Goal: Task Accomplishment & Management: Manage account settings

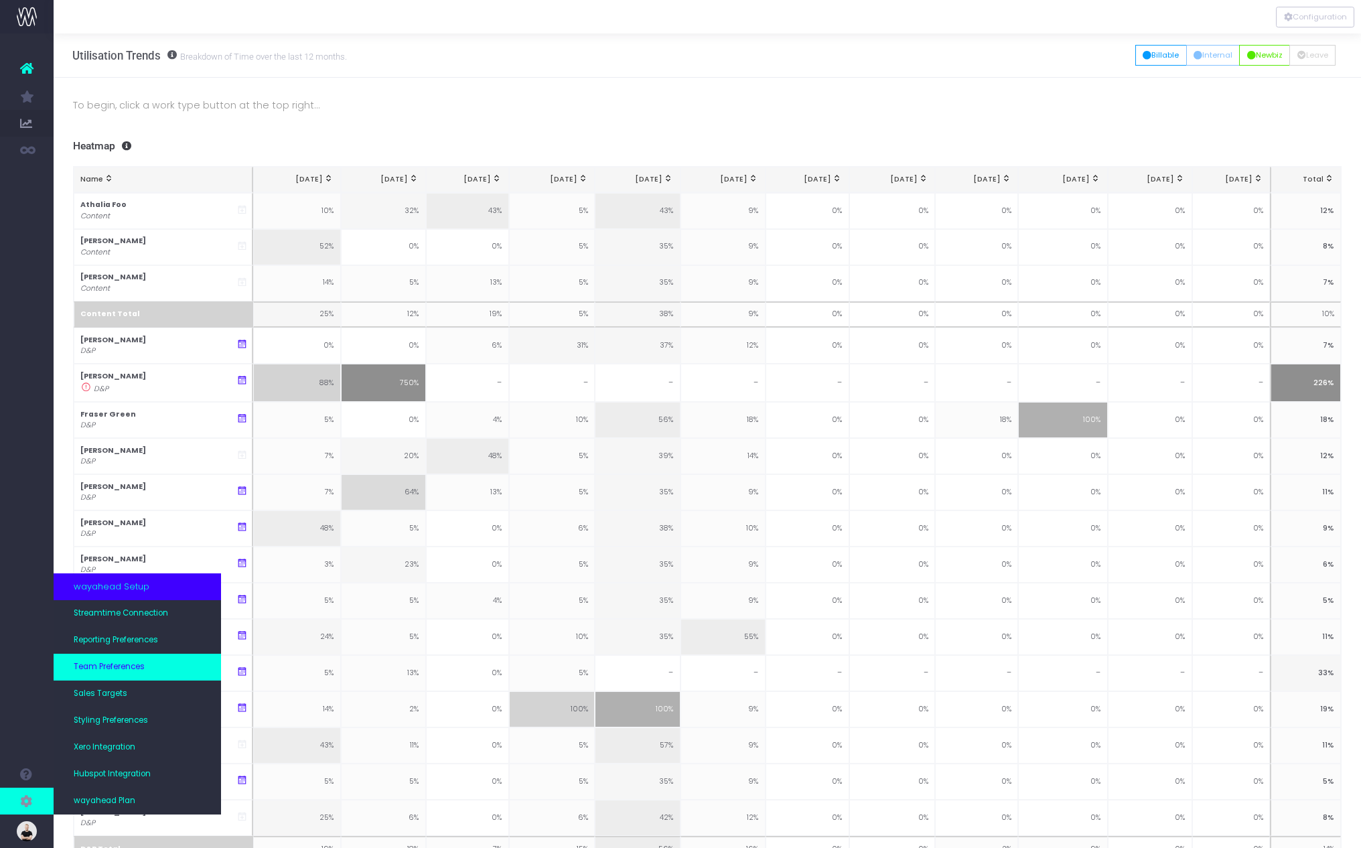
click at [146, 671] on link "Team Preferences" at bounding box center [137, 667] width 167 height 27
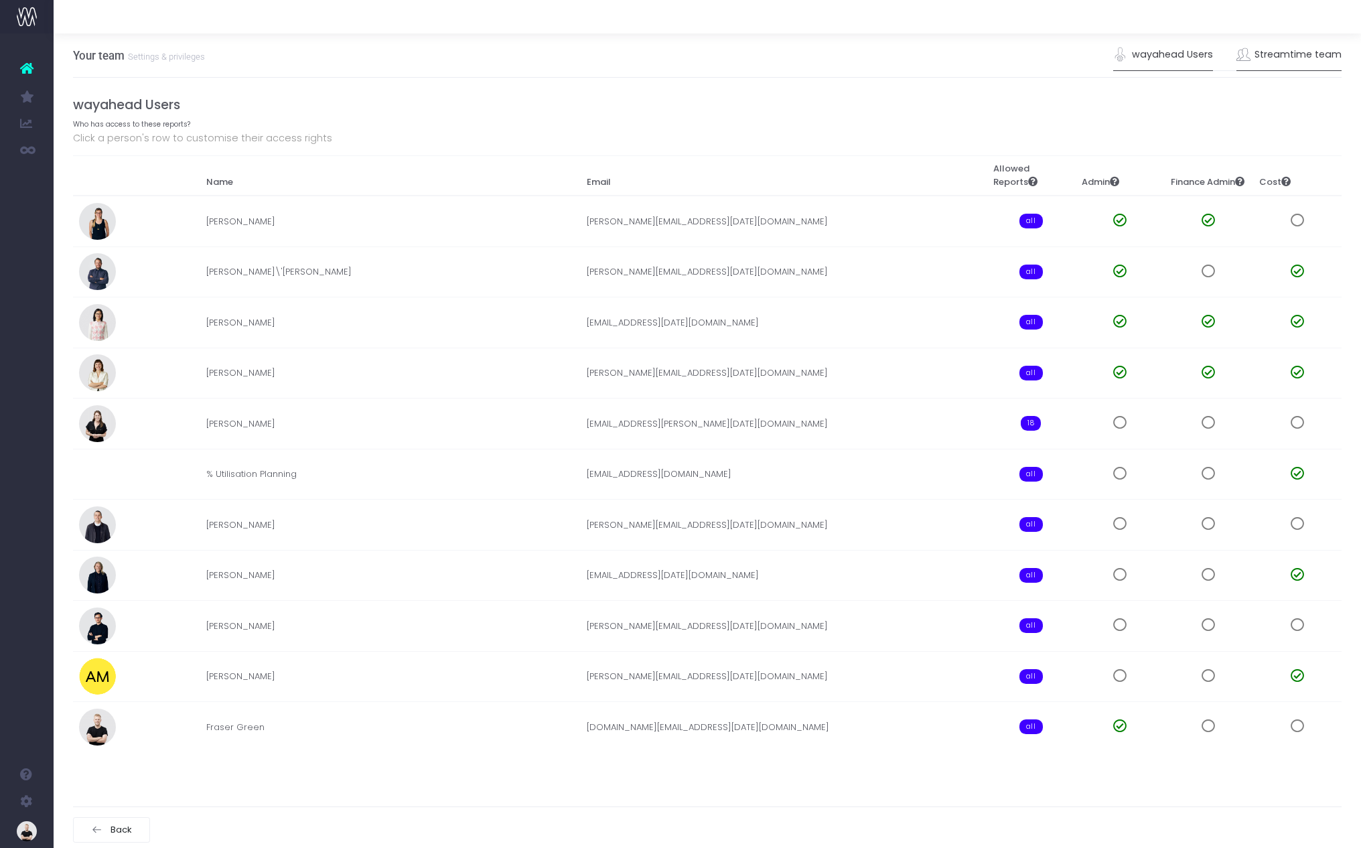
click at [1288, 58] on link "Streamtime team" at bounding box center [1290, 55] width 106 height 31
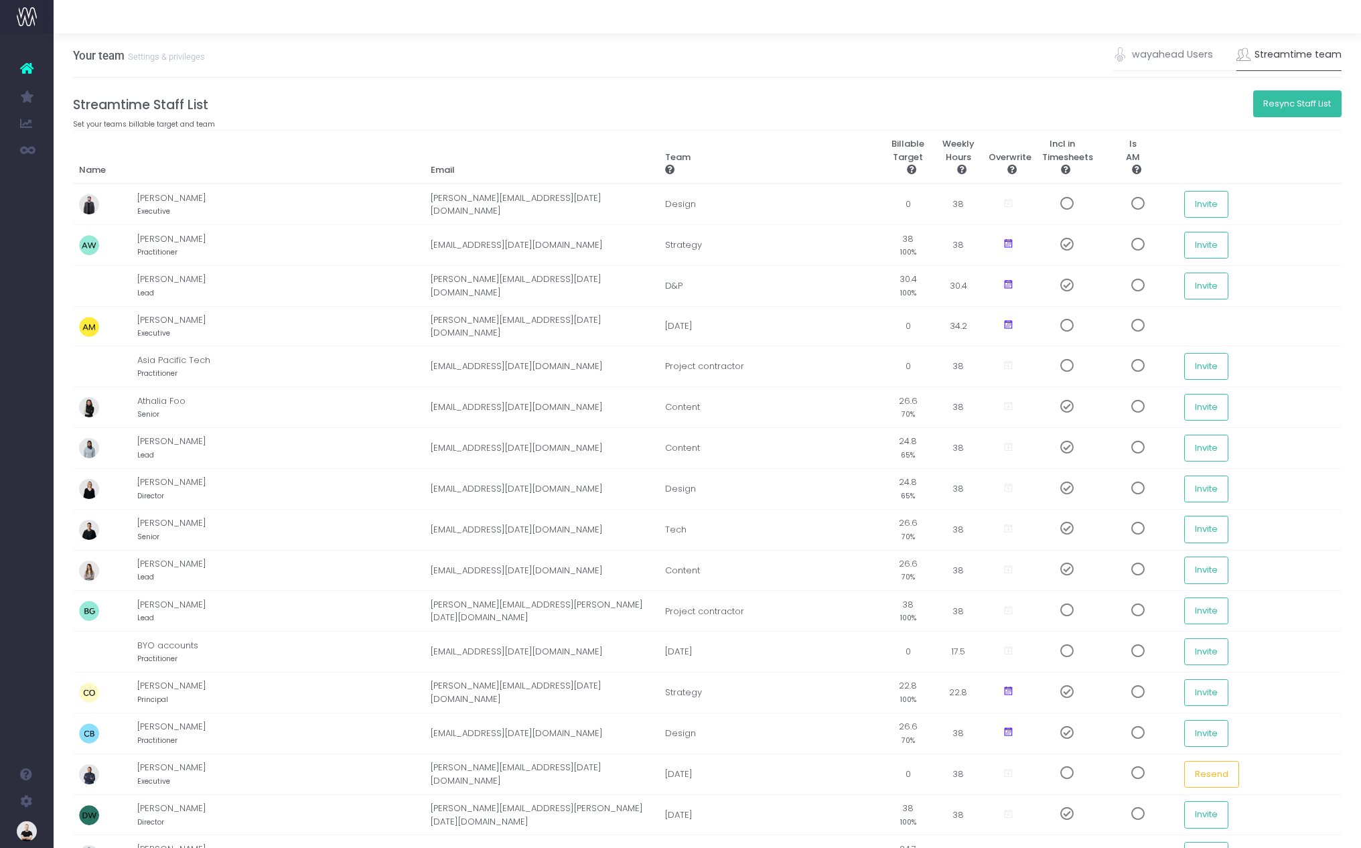
click at [1284, 109] on button "Resync Staff List" at bounding box center [1297, 103] width 89 height 27
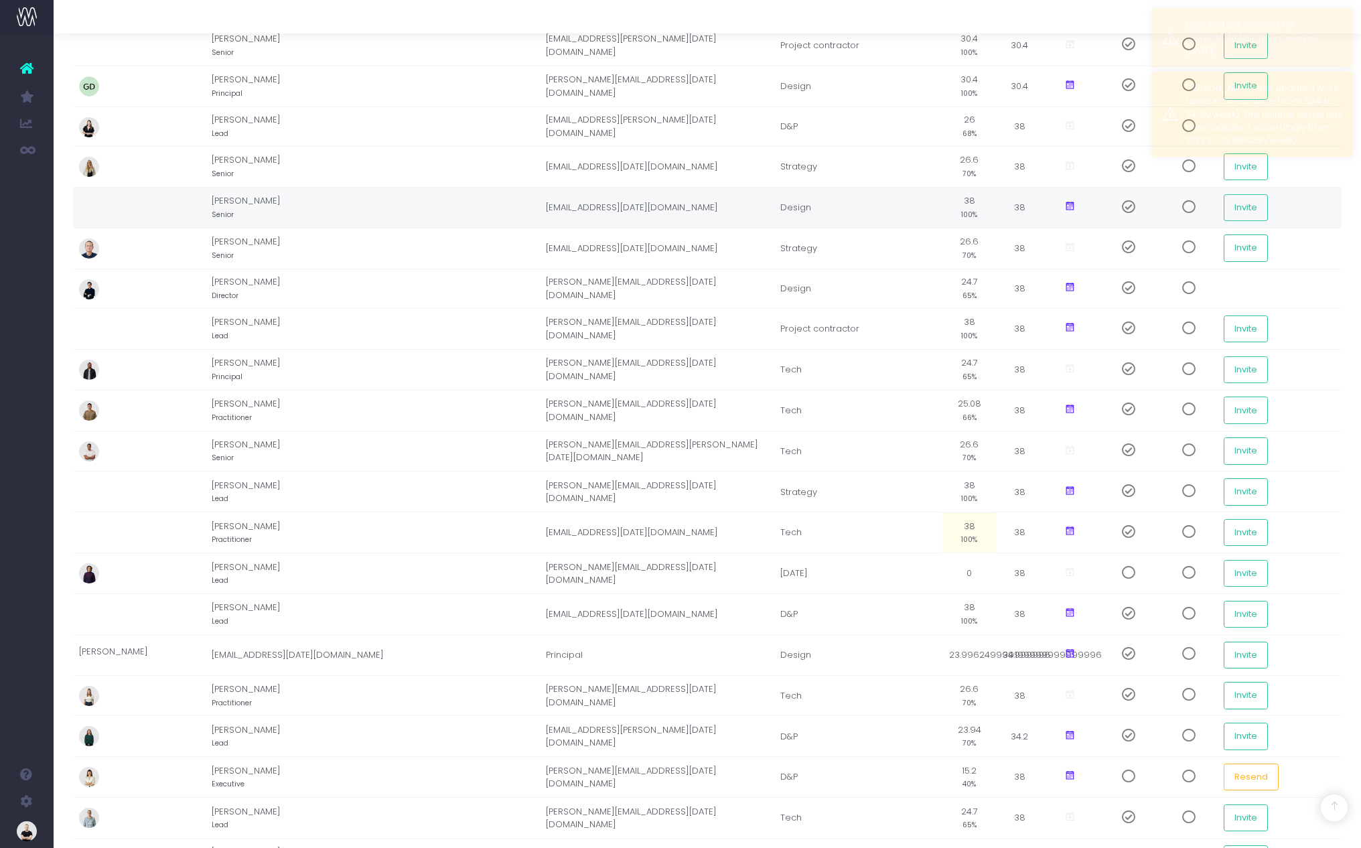
scroll to position [1089, 0]
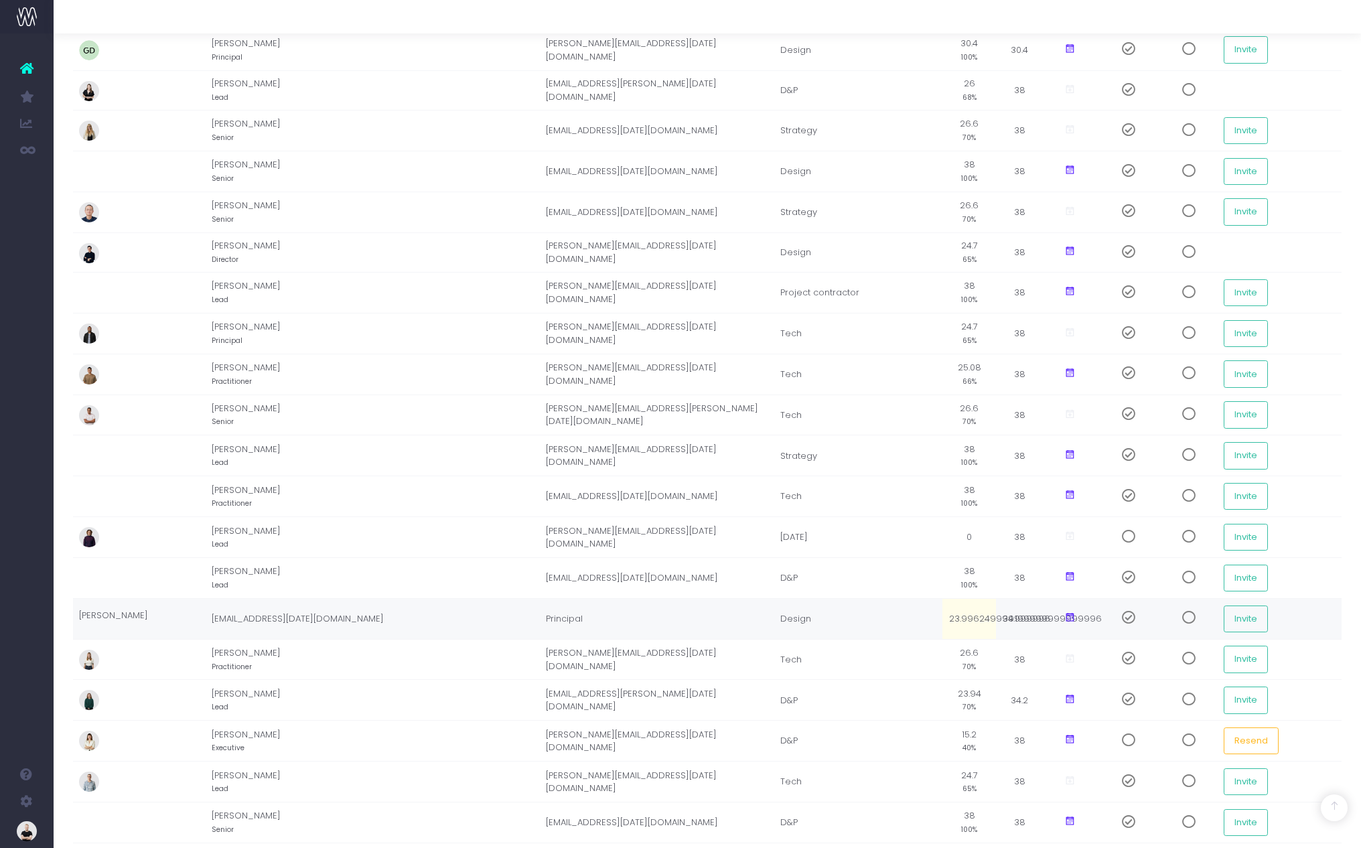
click at [1064, 618] on icon at bounding box center [1069, 617] width 11 height 11
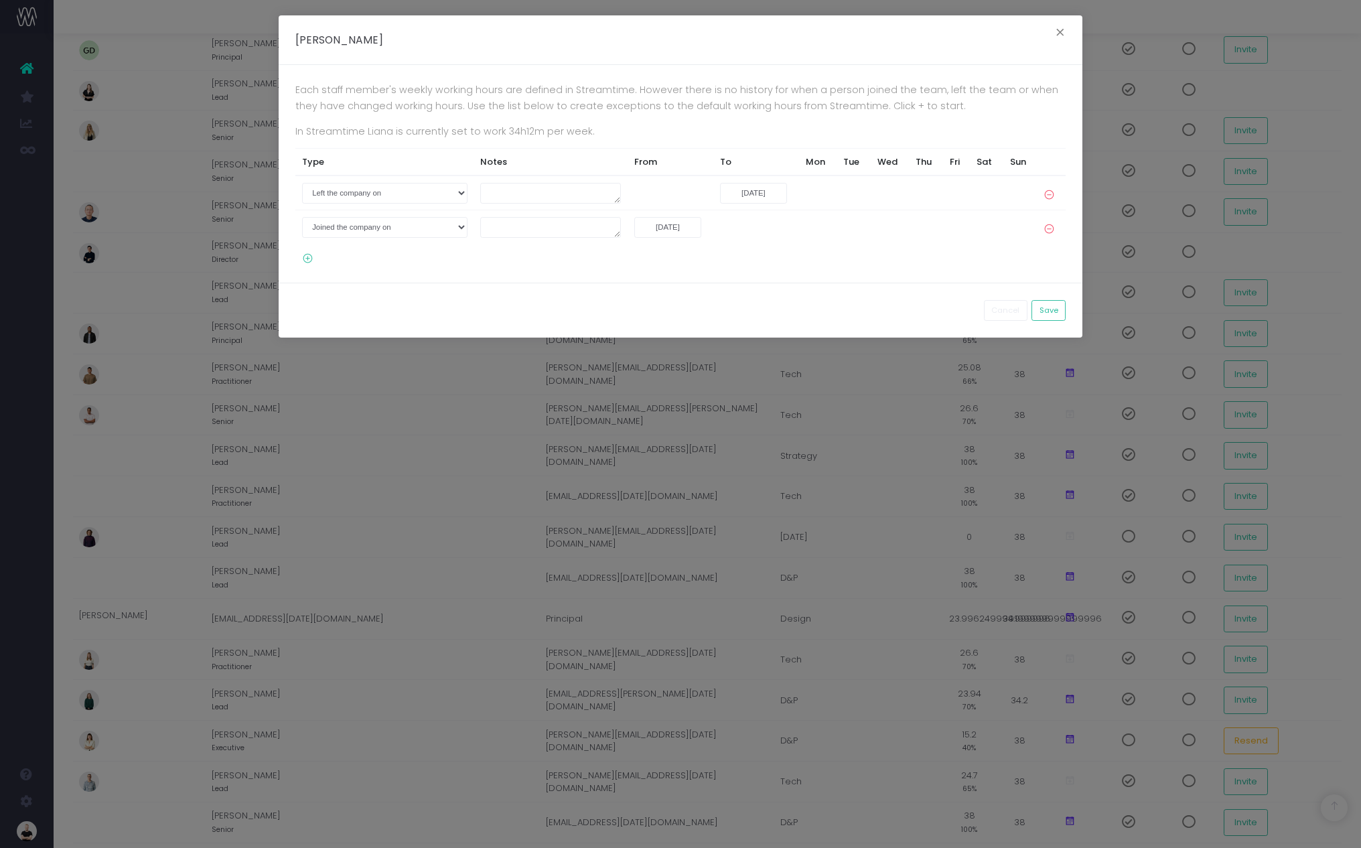
click at [546, 278] on div "Each staff member's weekly working hours are defined in Streamtime. However the…" at bounding box center [681, 174] width 804 height 218
click at [306, 259] on icon at bounding box center [304, 258] width 18 height 11
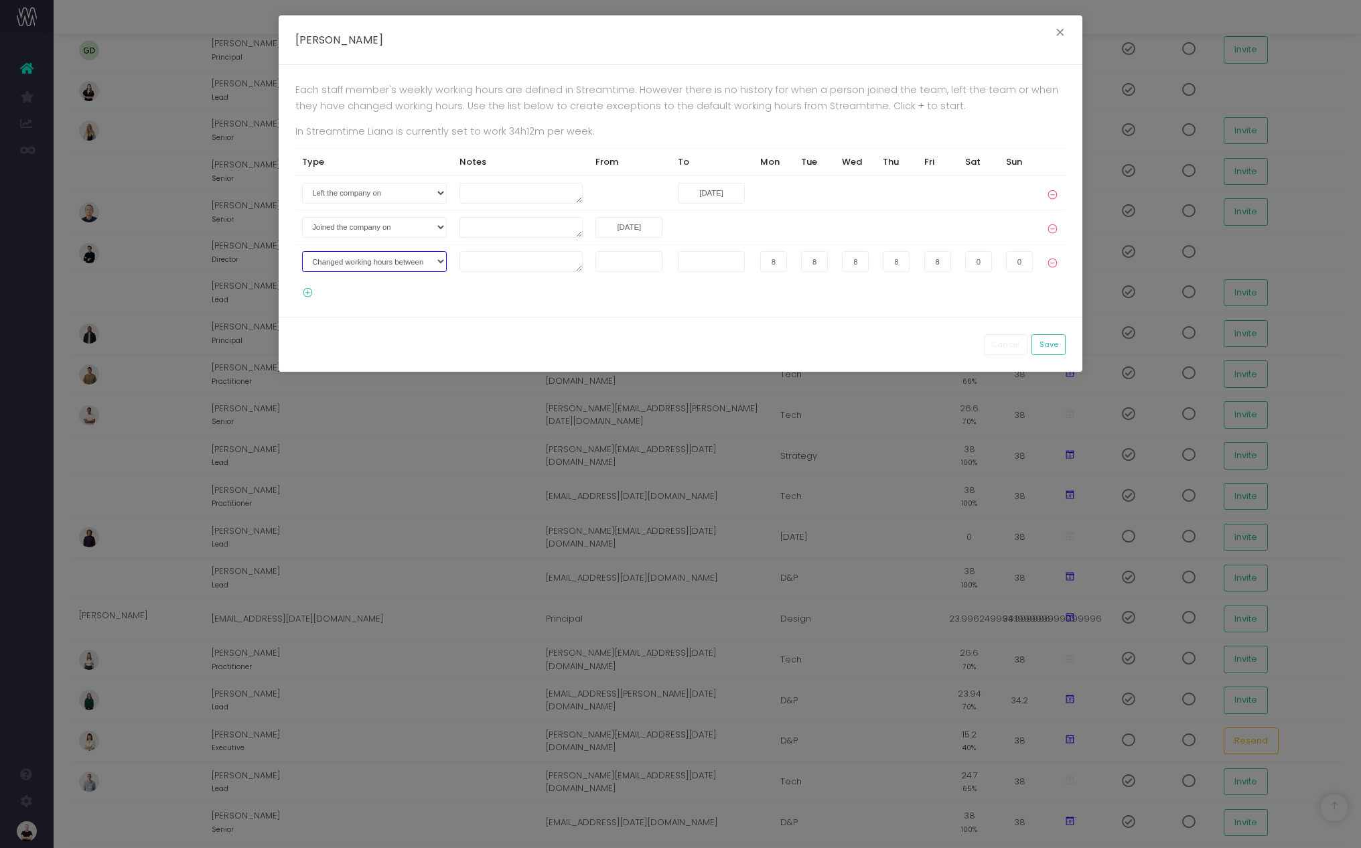
click at [373, 262] on select "Joined the company on Left the company on Changed working hours between" at bounding box center [374, 261] width 145 height 21
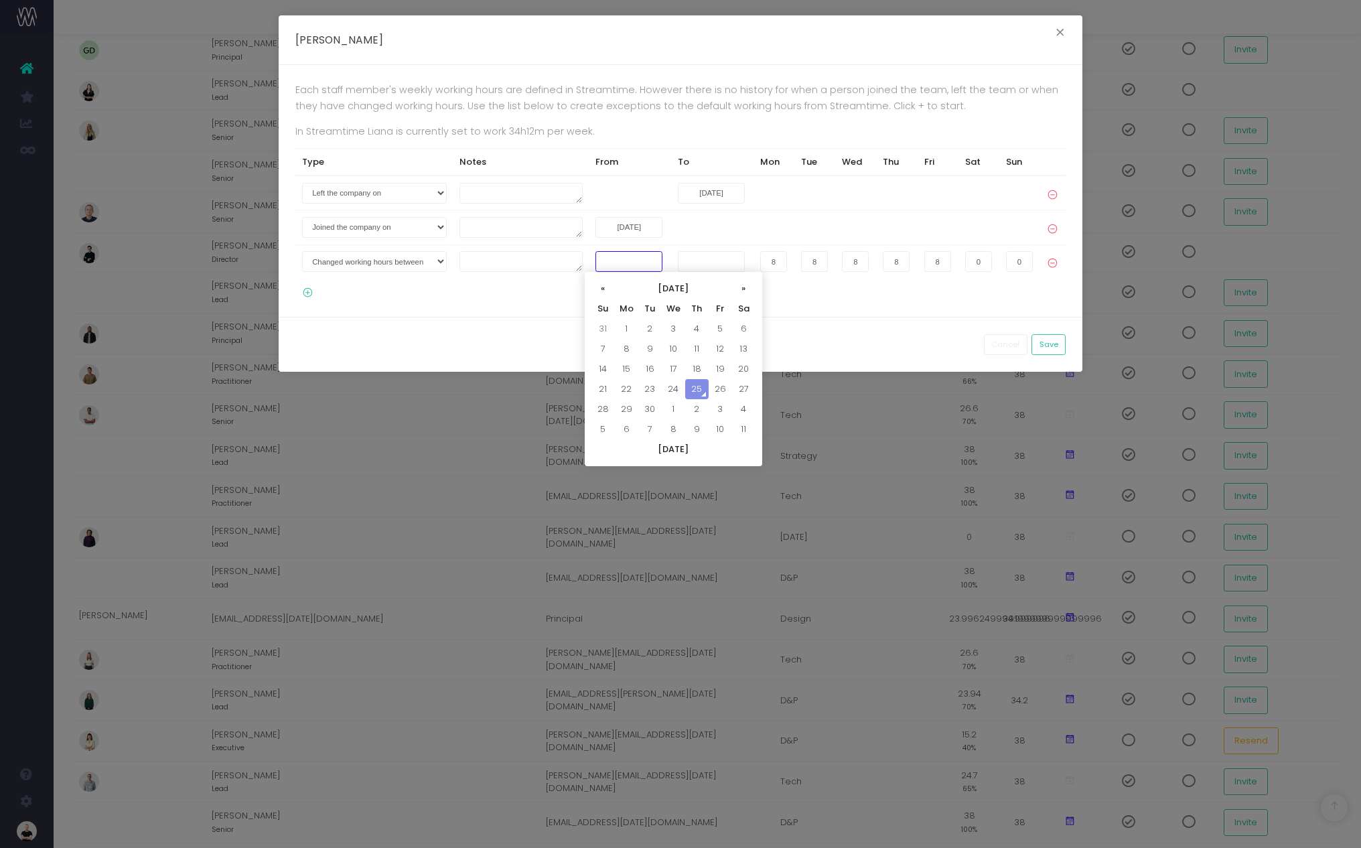
click at [628, 263] on input "text" at bounding box center [629, 261] width 67 height 21
click at [405, 269] on select "Joined the company on Left the company on Changed working hours between" at bounding box center [374, 261] width 145 height 21
click at [619, 265] on input "text" at bounding box center [629, 261] width 67 height 21
click at [625, 389] on td "22" at bounding box center [626, 389] width 23 height 20
type input "[DATE]"
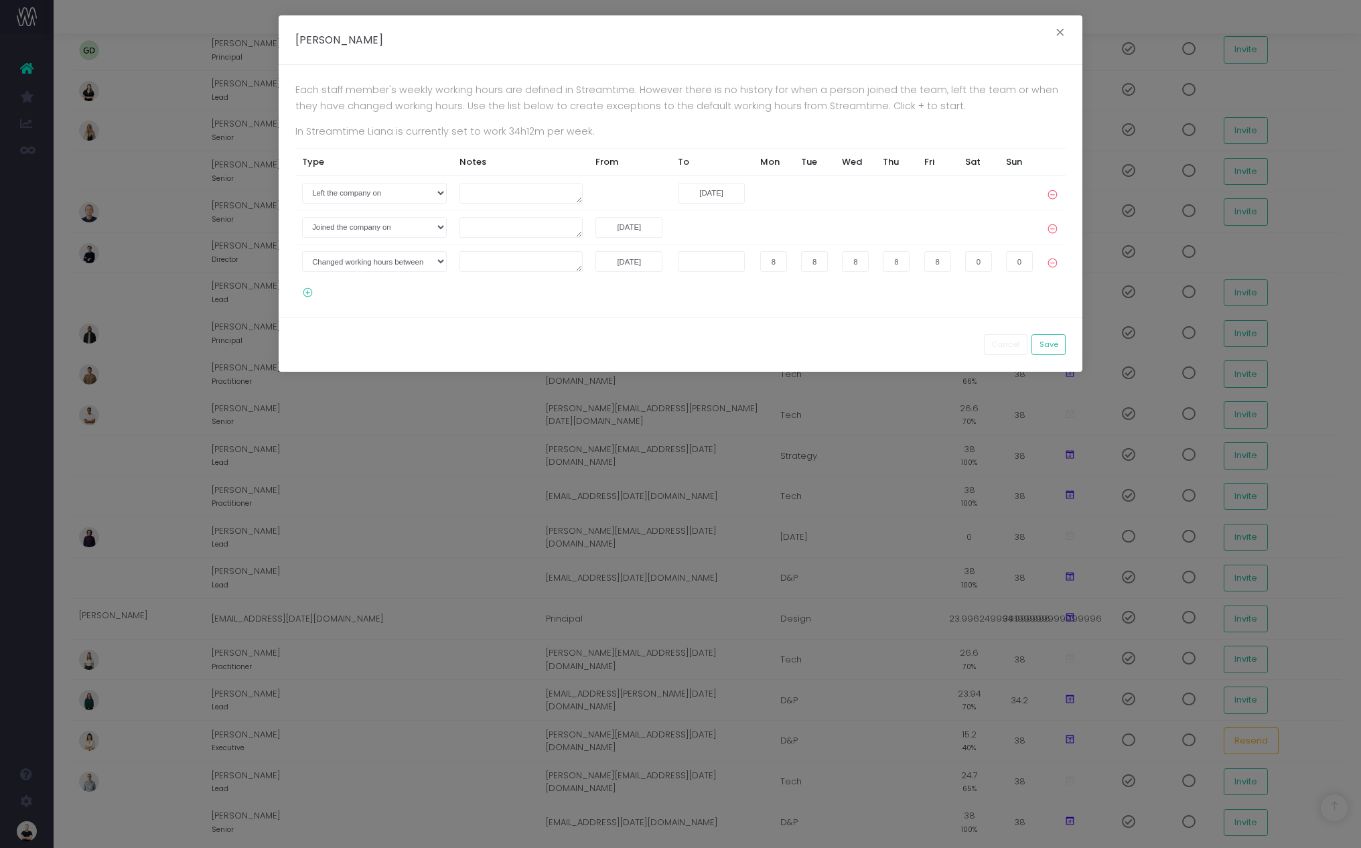
click at [806, 302] on div "Each staff member's weekly working hours are defined in Streamtime. However the…" at bounding box center [681, 191] width 804 height 252
click at [936, 261] on input "8" at bounding box center [937, 261] width 27 height 21
type input "3.8"
click at [898, 309] on div "Each staff member's weekly working hours are defined in Streamtime. However the…" at bounding box center [681, 191] width 804 height 252
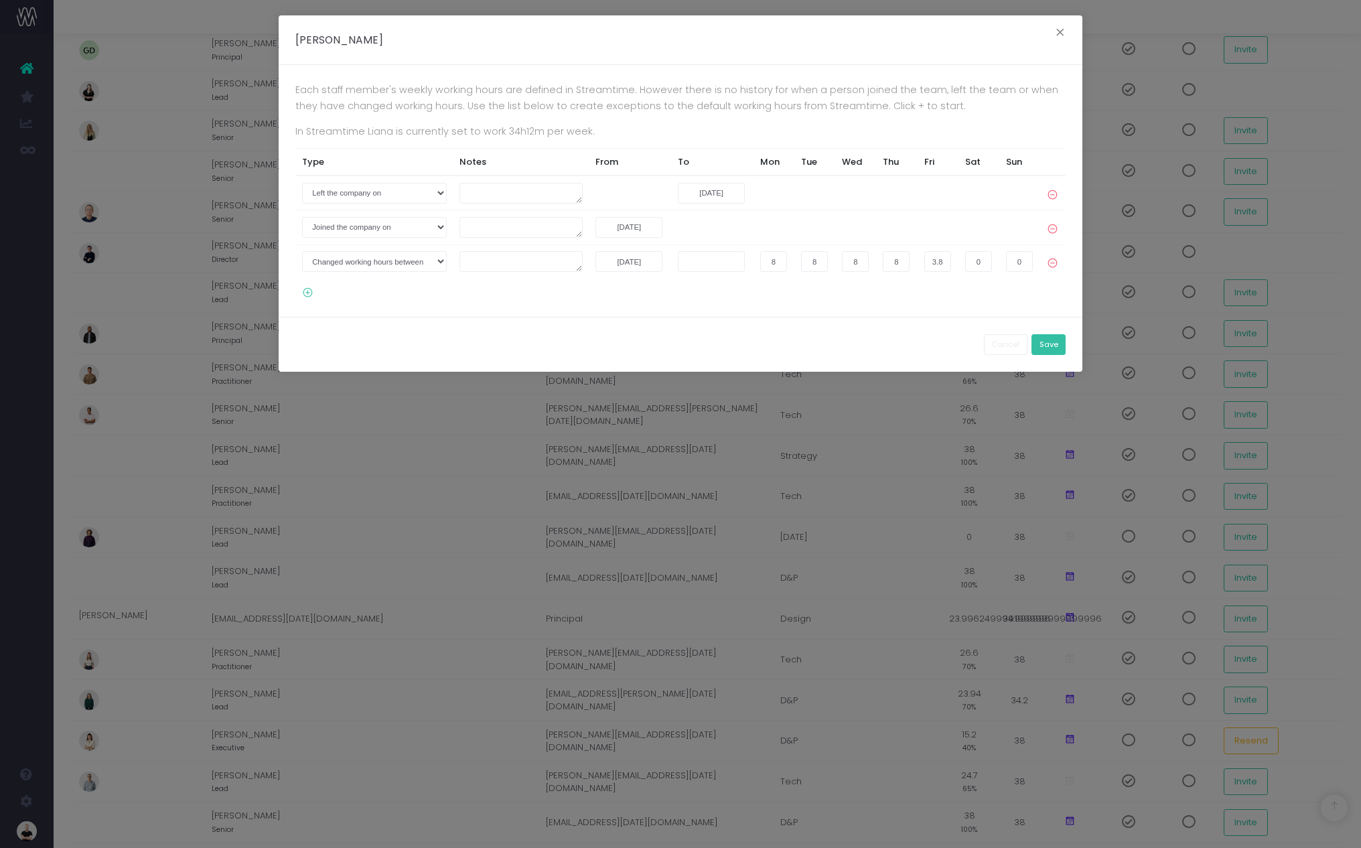
click at [1050, 346] on button "Save" at bounding box center [1049, 344] width 34 height 21
